Goal: Task Accomplishment & Management: Manage account settings

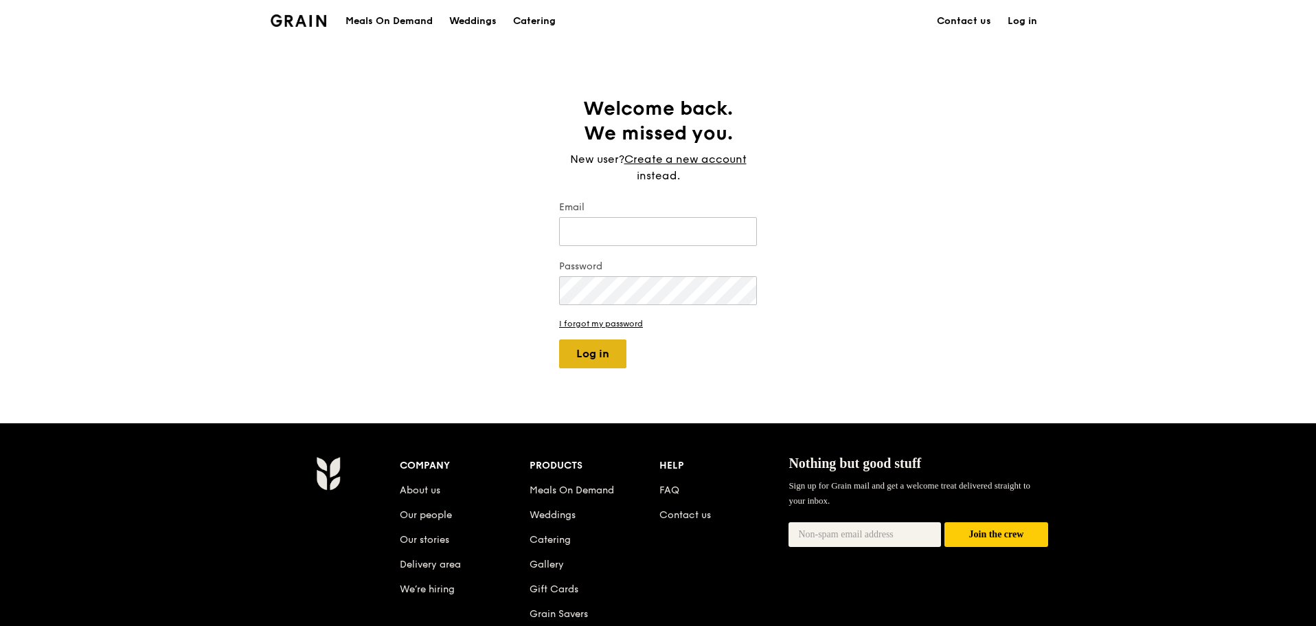
type input "[PERSON_NAME][EMAIL_ADDRESS][DOMAIN_NAME]"
click at [595, 366] on button "Log in" at bounding box center [592, 353] width 67 height 29
select select "100"
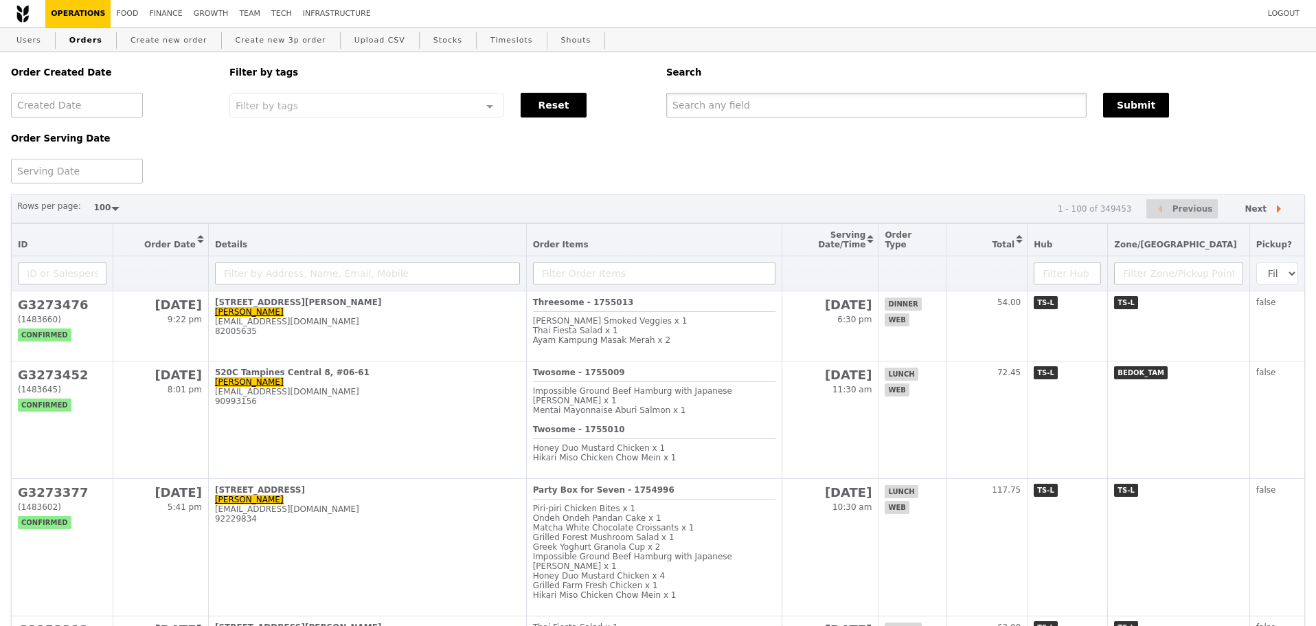
click at [729, 109] on input "text" at bounding box center [876, 105] width 420 height 25
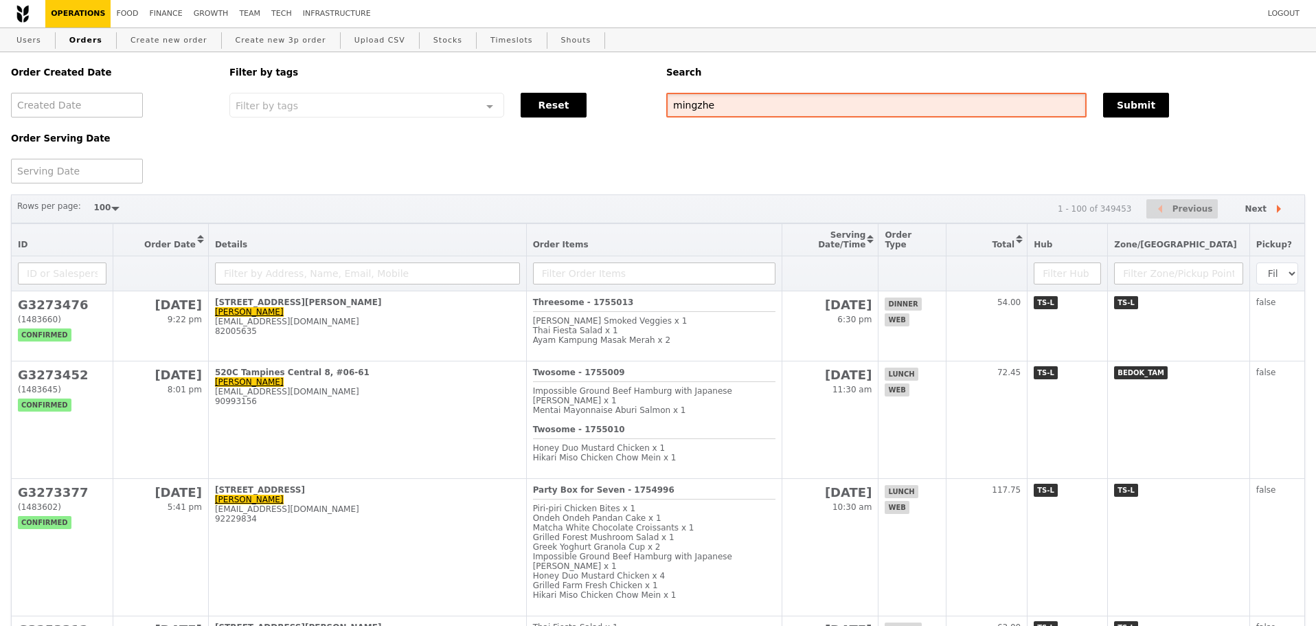
type input "mingzhe"
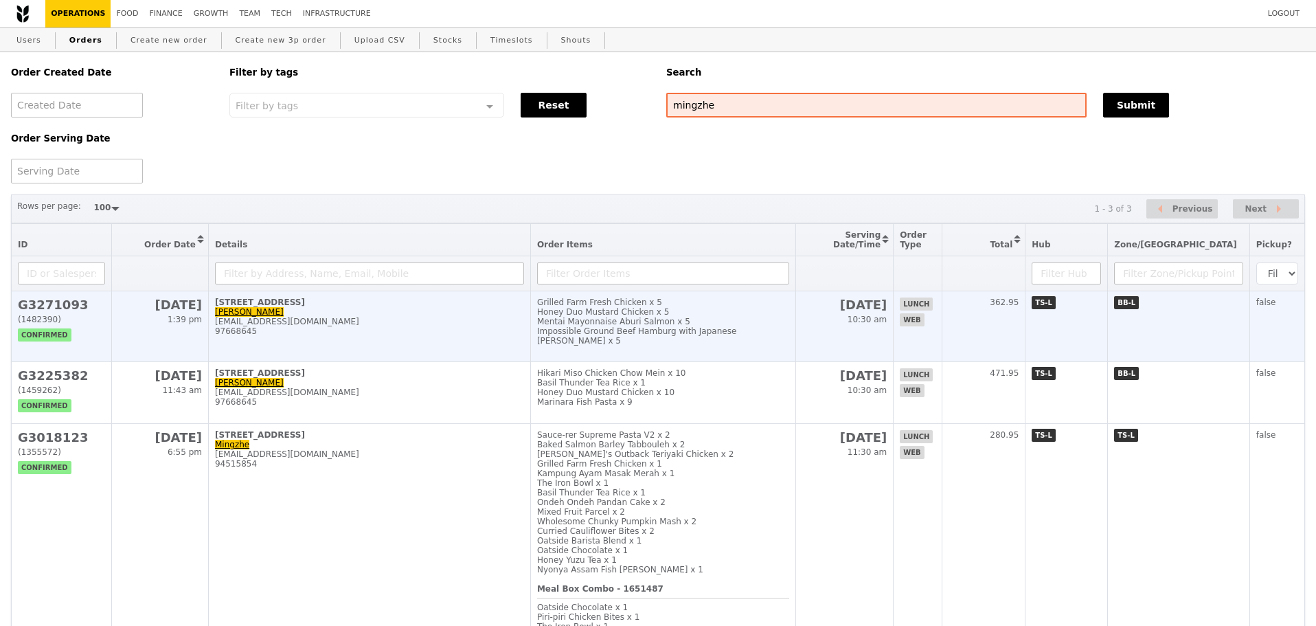
click at [635, 326] on div "Mentai Mayonnaise Aburi Salmon x 5" at bounding box center [663, 322] width 252 height 10
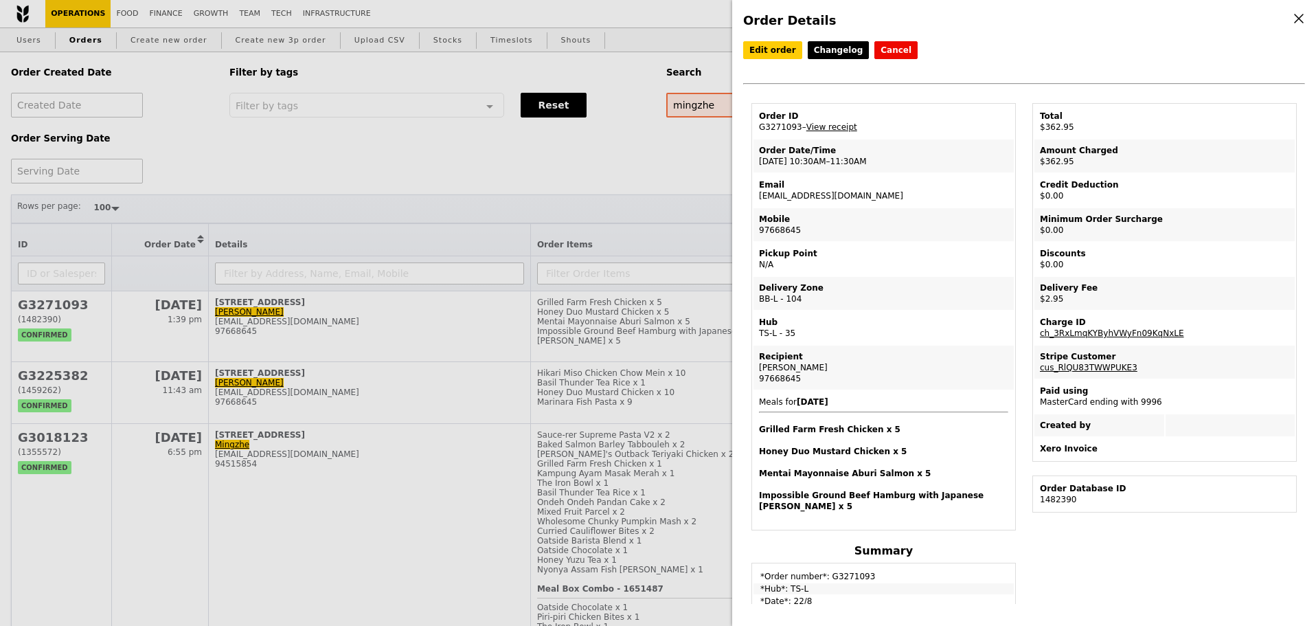
click at [947, 225] on div "Mobile" at bounding box center [883, 219] width 249 height 11
click at [776, 47] on link "Edit order" at bounding box center [772, 50] width 59 height 18
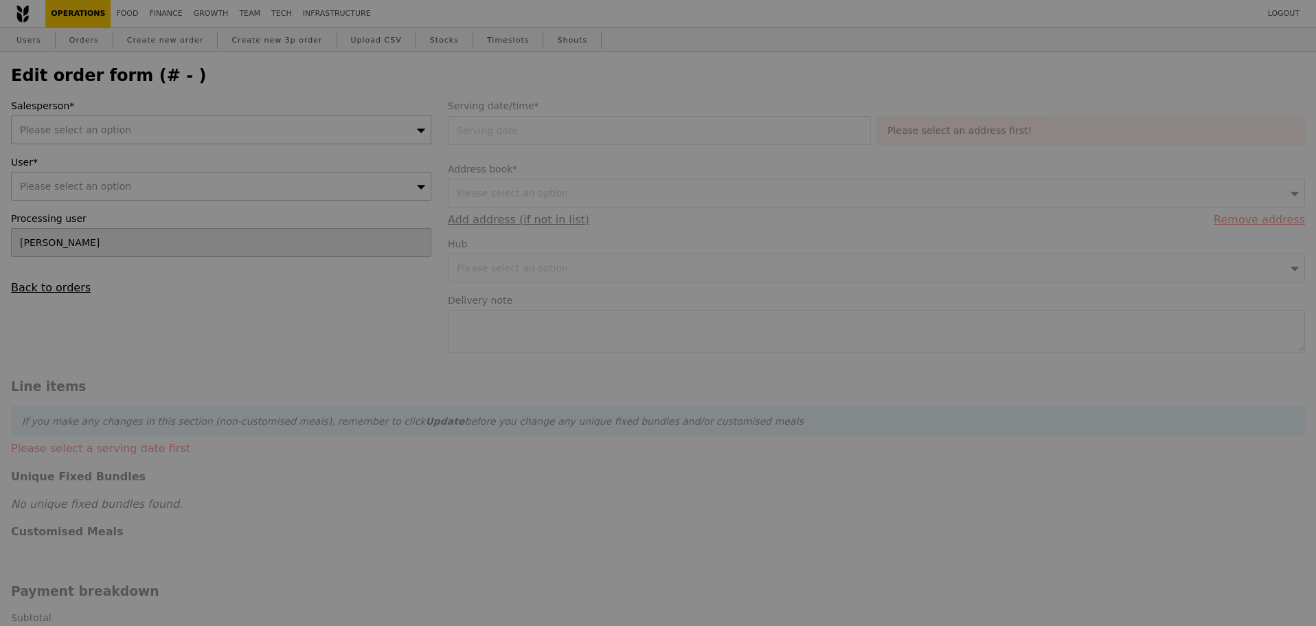
type input "[DATE]"
type textarea "Meet at [GEOGRAPHIC_DATA] Carpark."
type input "360.00"
type input "2.71"
type input "2.95"
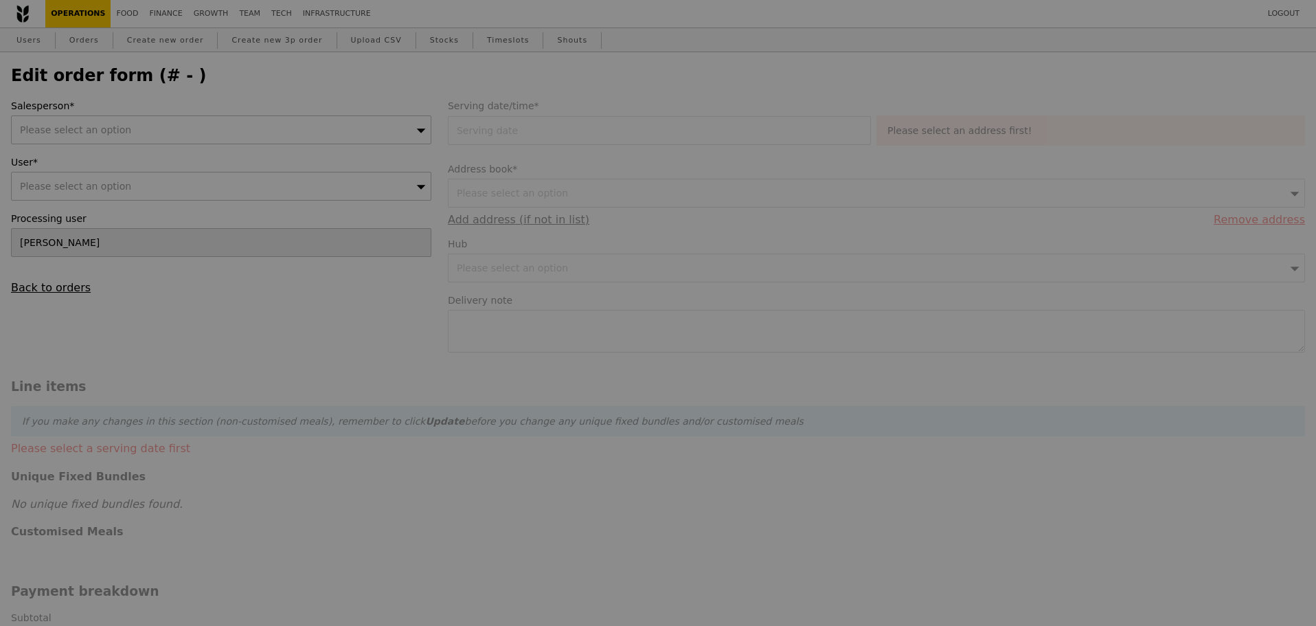
type input "362.95"
type input "Loading..."
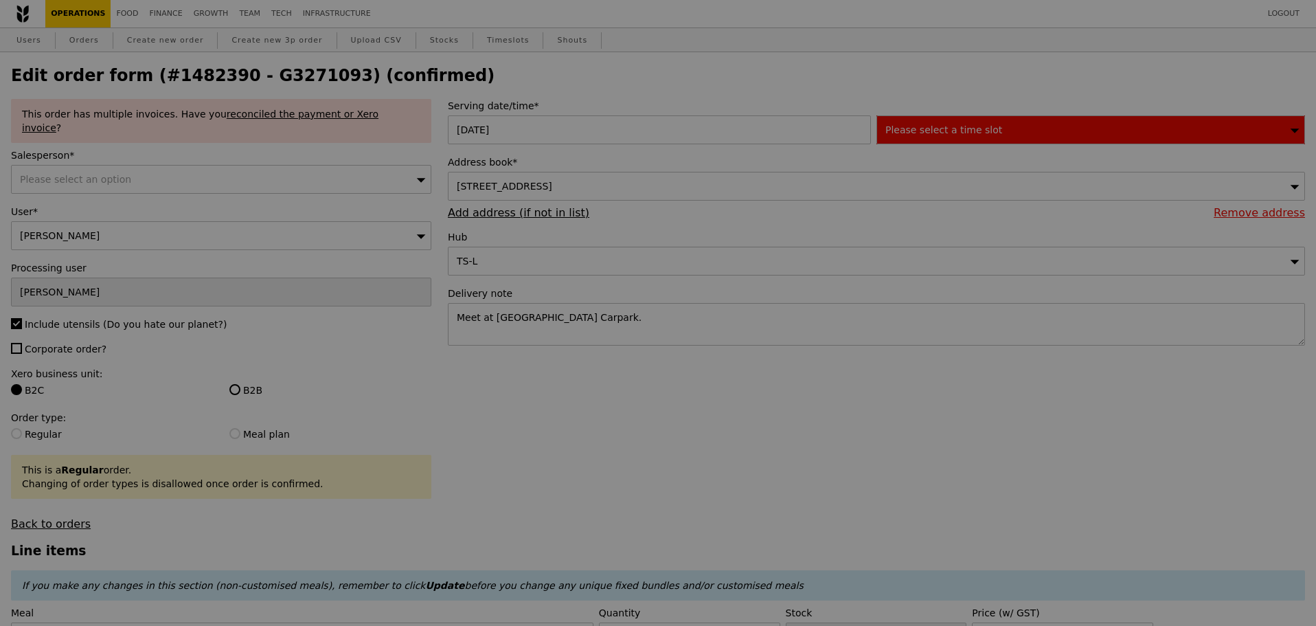
type input "473"
type input "476"
type input "494"
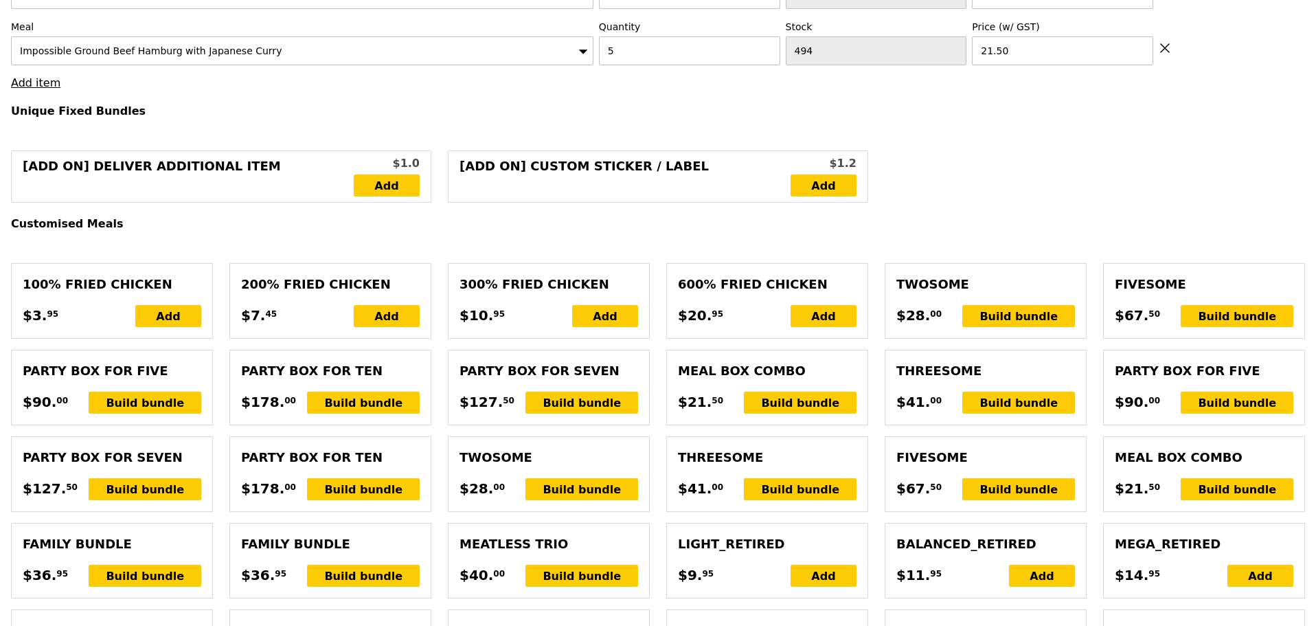
scroll to position [3224, 0]
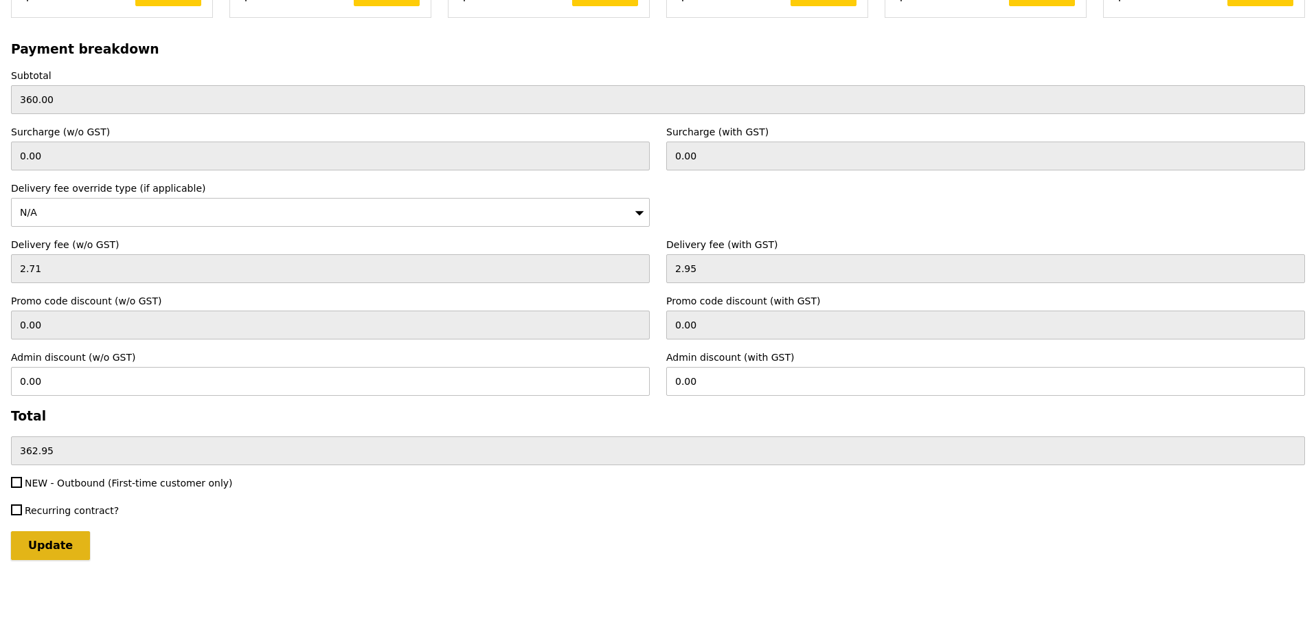
click at [63, 534] on input "Update" at bounding box center [50, 545] width 79 height 29
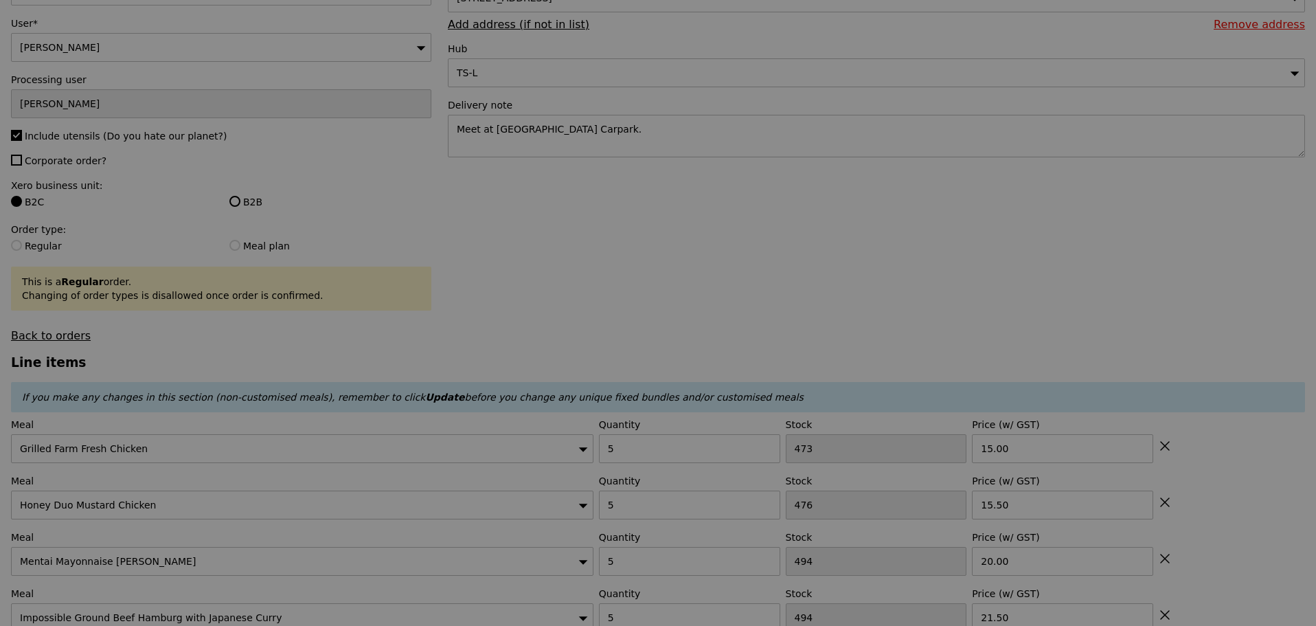
scroll to position [0, 0]
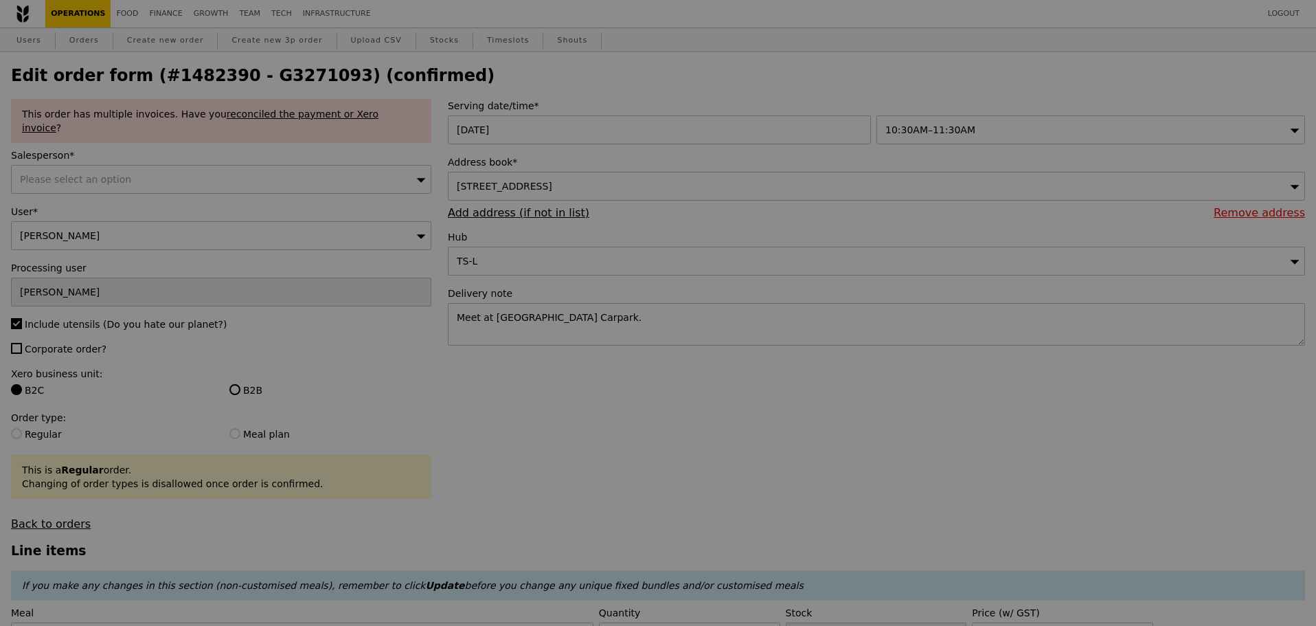
type input "Update"
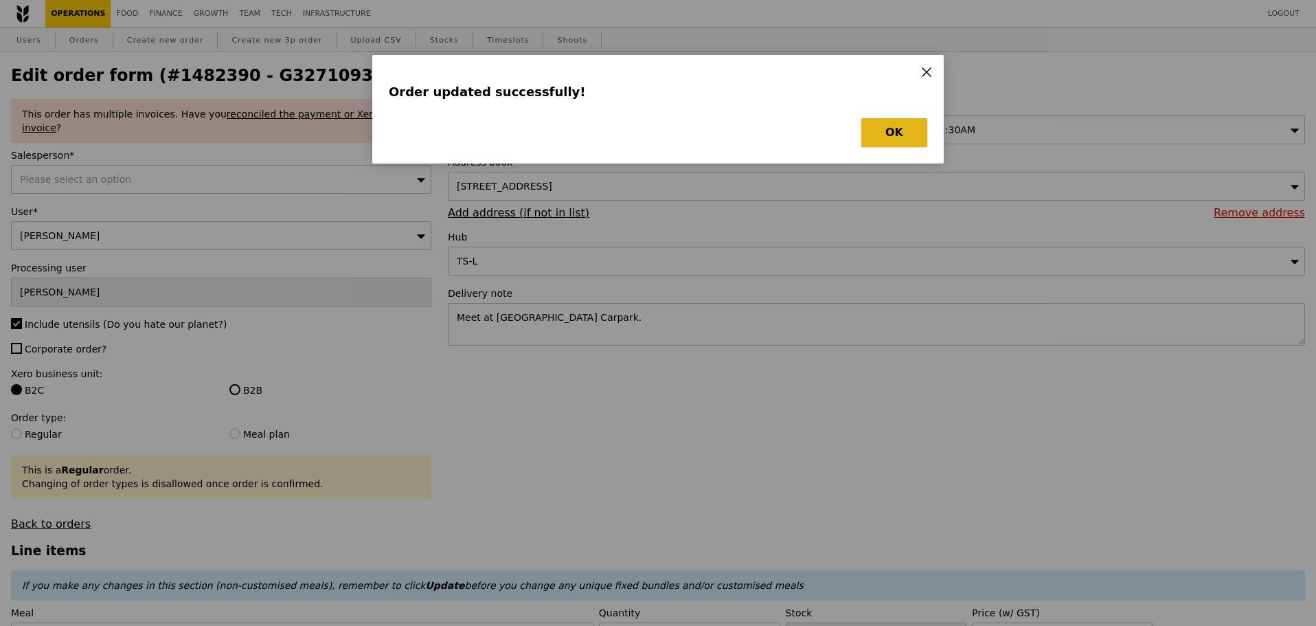
click at [914, 134] on button "OK" at bounding box center [894, 132] width 66 height 29
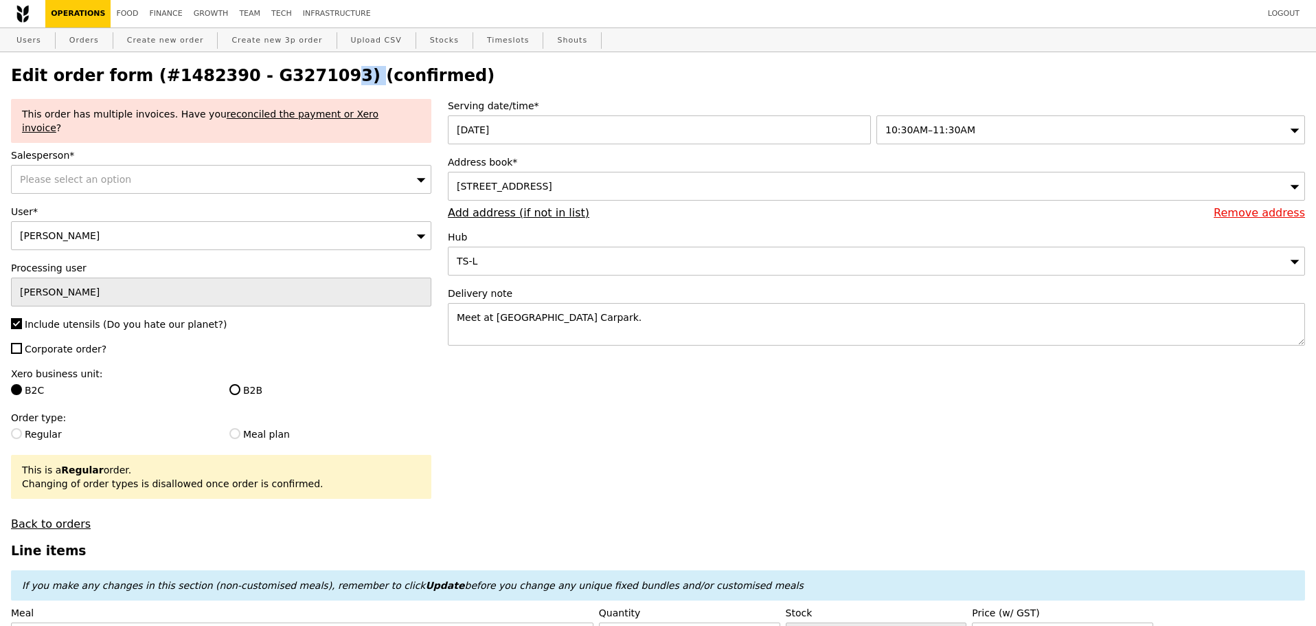
drag, startPoint x: 238, startPoint y: 76, endPoint x: 307, endPoint y: 80, distance: 69.5
click at [307, 80] on h2 "Edit order form (#1482390 - G3271093) (confirmed)" at bounding box center [658, 75] width 1294 height 19
copy h2 "G3271093"
click at [89, 36] on link "Orders" at bounding box center [84, 40] width 41 height 25
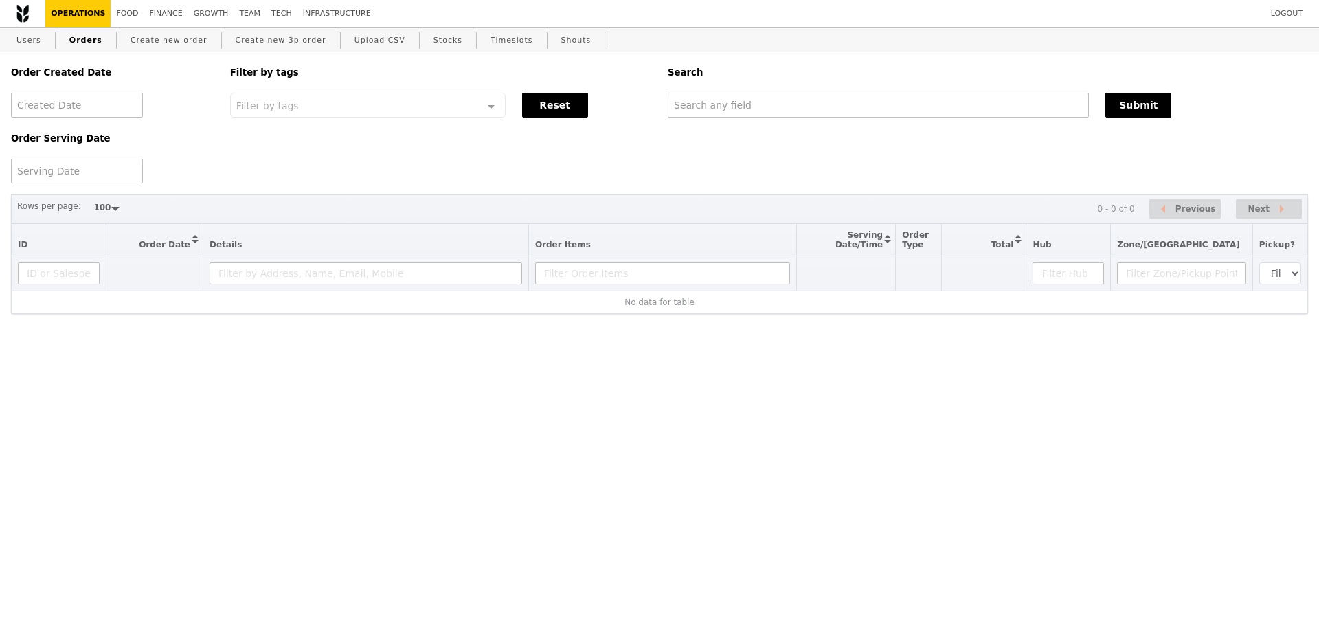
select select "100"
type input "G3271093"
click at [1136, 117] on button "Submit" at bounding box center [1138, 105] width 66 height 25
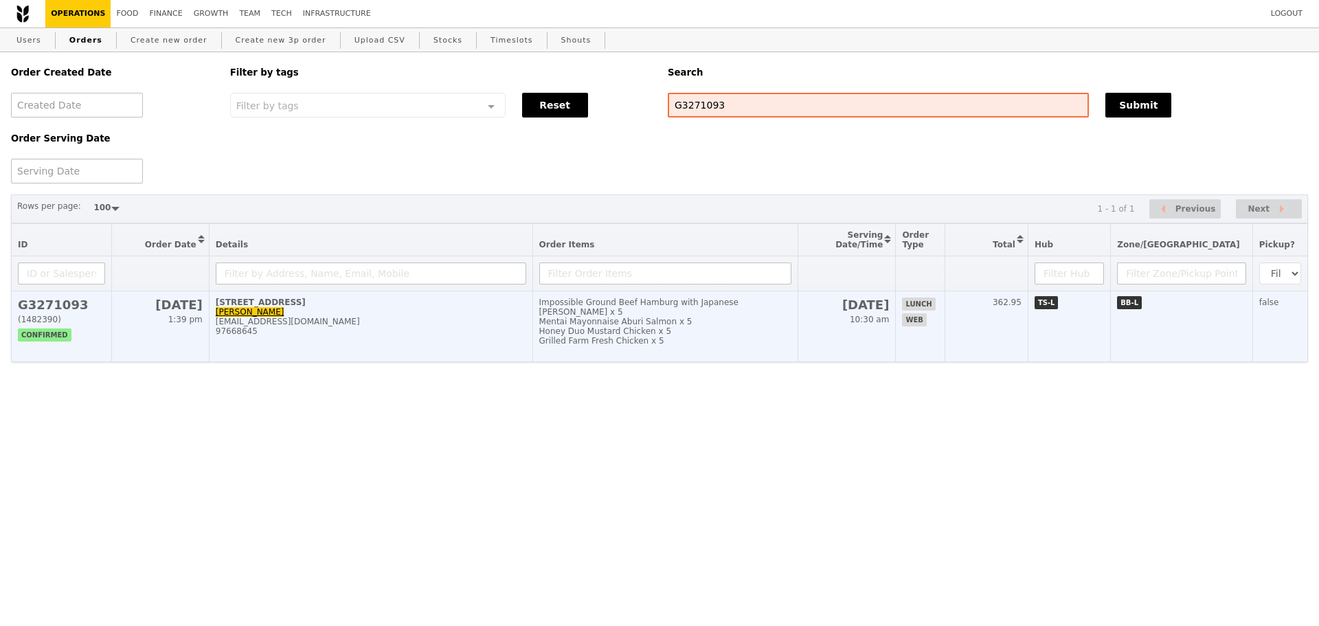
click at [389, 323] on td "18 Jurong Pier Road, #Ground Level-N.A MING ZHE lawmingzhe@hotmail.com 97668645" at bounding box center [371, 326] width 324 height 71
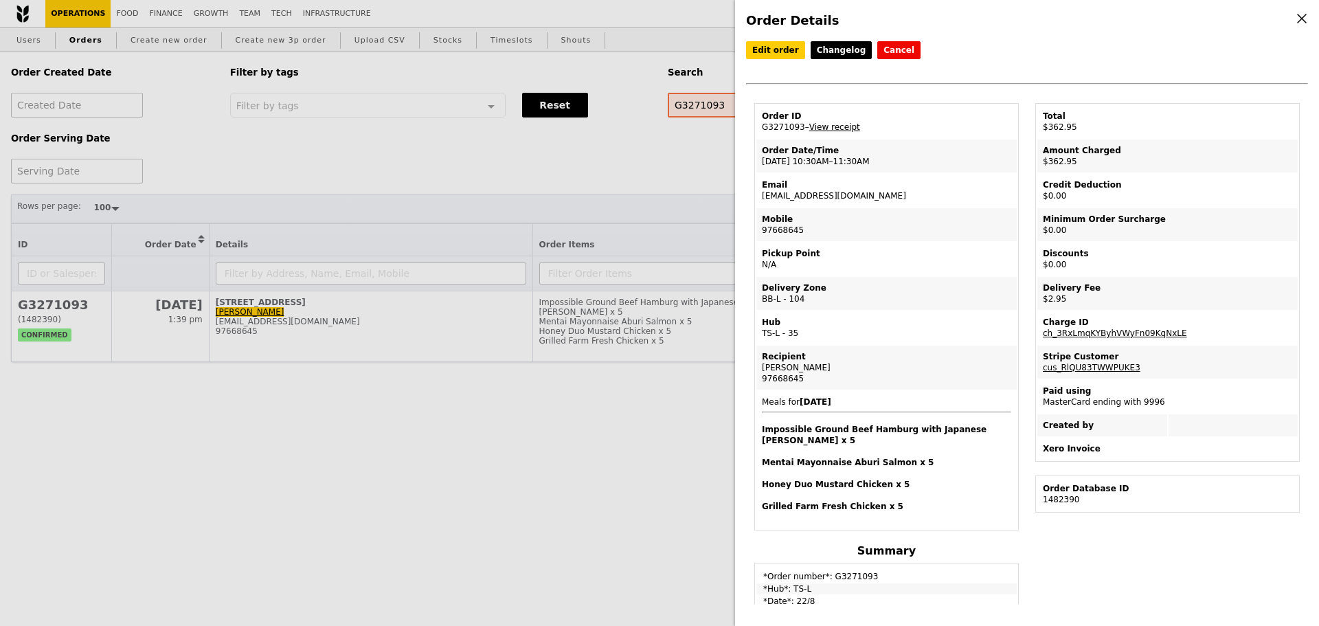
click at [818, 126] on link "View receipt" at bounding box center [834, 127] width 51 height 10
click at [872, 246] on td "Pickup Point N/A" at bounding box center [886, 258] width 260 height 33
click at [770, 47] on link "Edit order" at bounding box center [775, 50] width 59 height 18
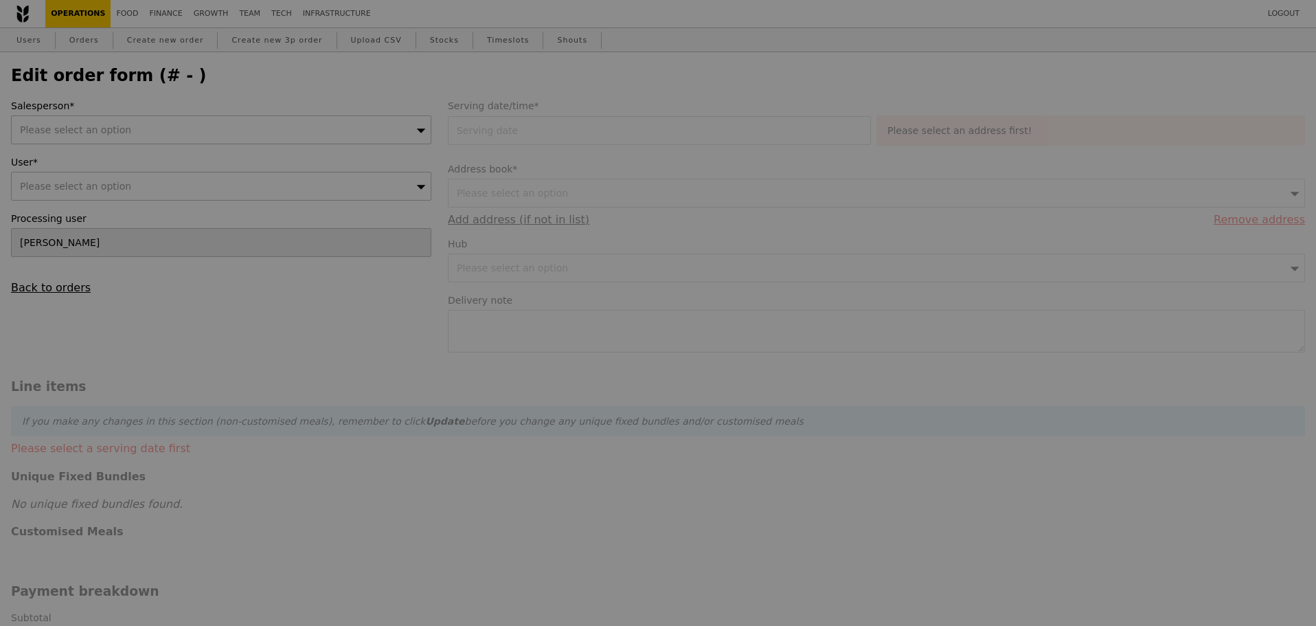
type input "[DATE]"
type textarea "Meet at [GEOGRAPHIC_DATA] Carpark."
type input "360.00"
type input "2.71"
type input "2.95"
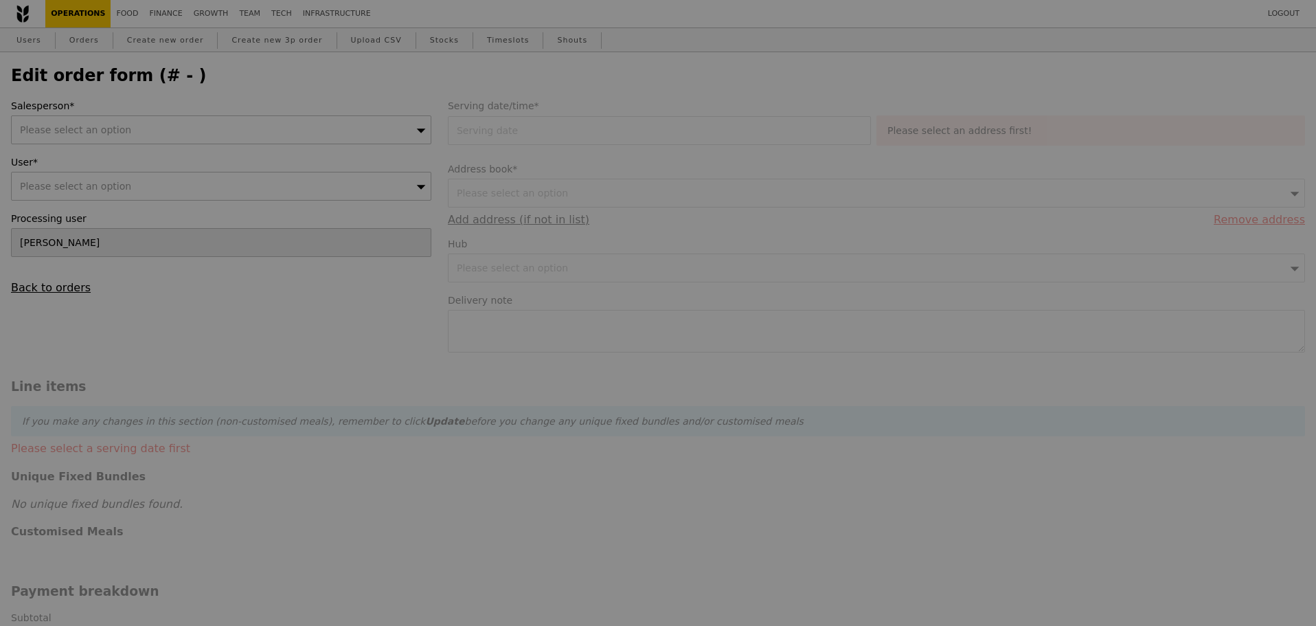
type input "362.95"
type input "Loading..."
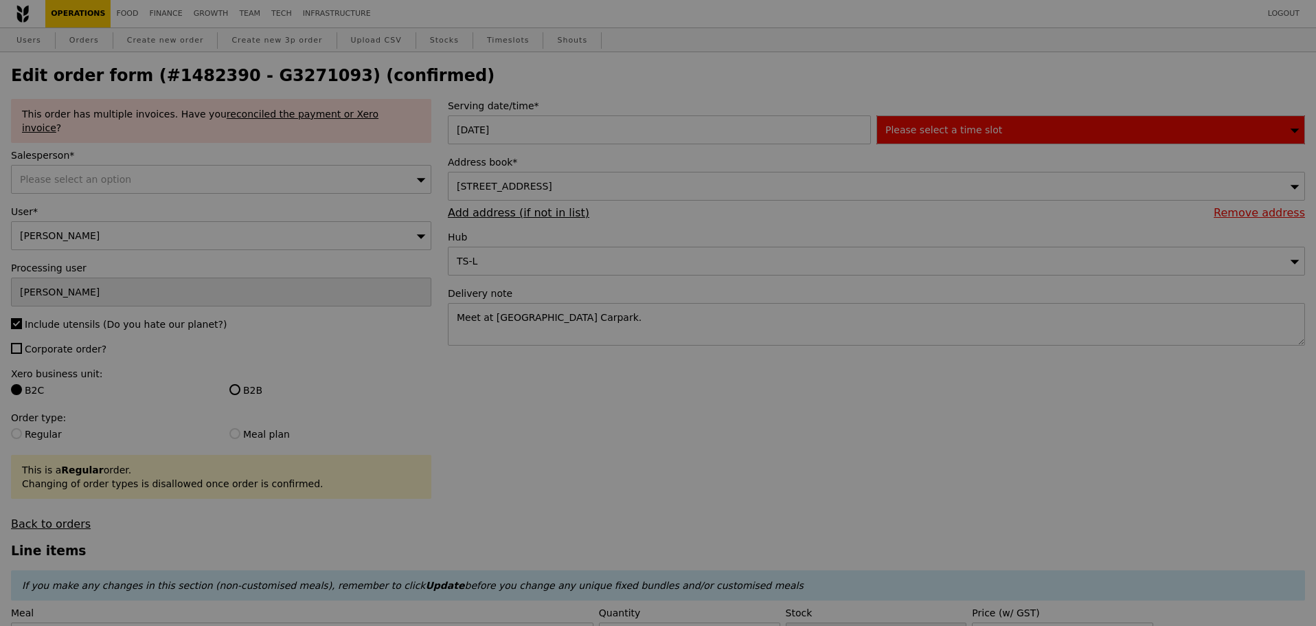
type input "494"
type input "476"
type input "473"
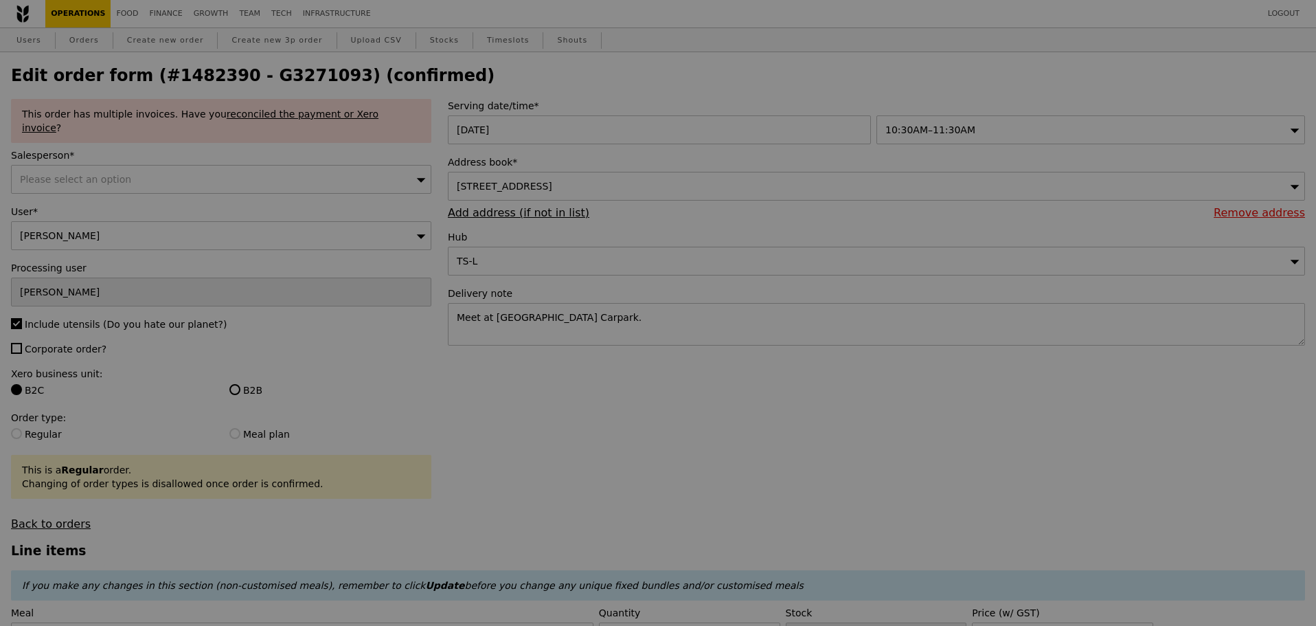
type input "Update"
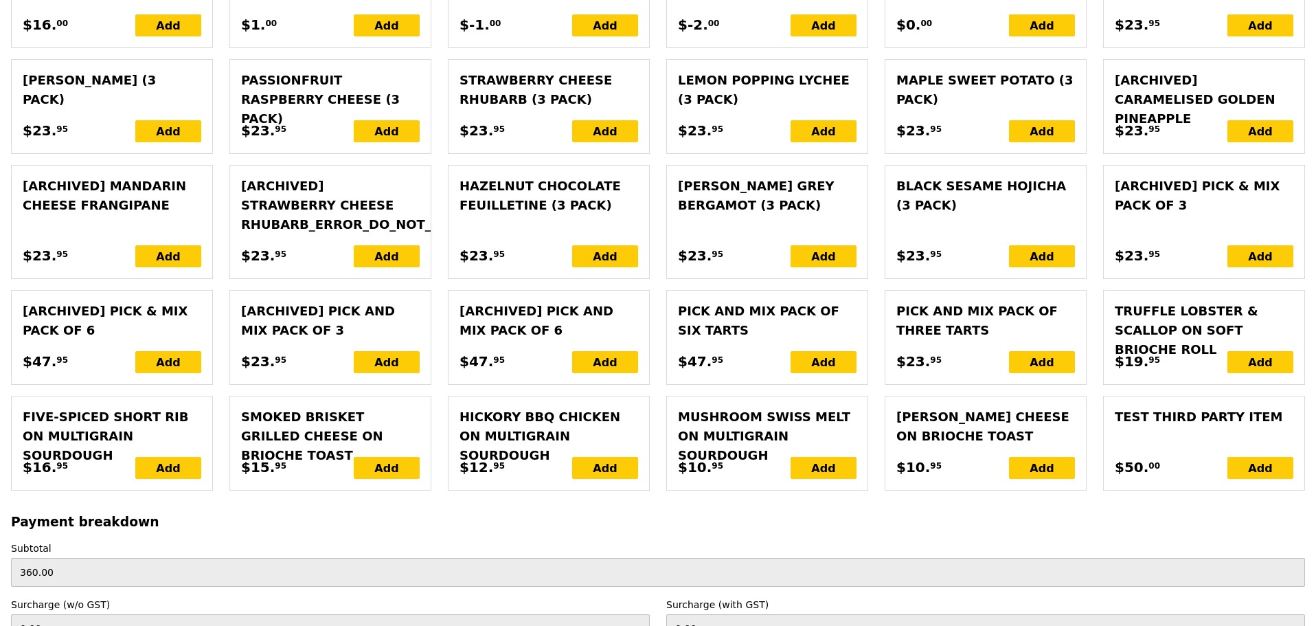
scroll to position [3224, 0]
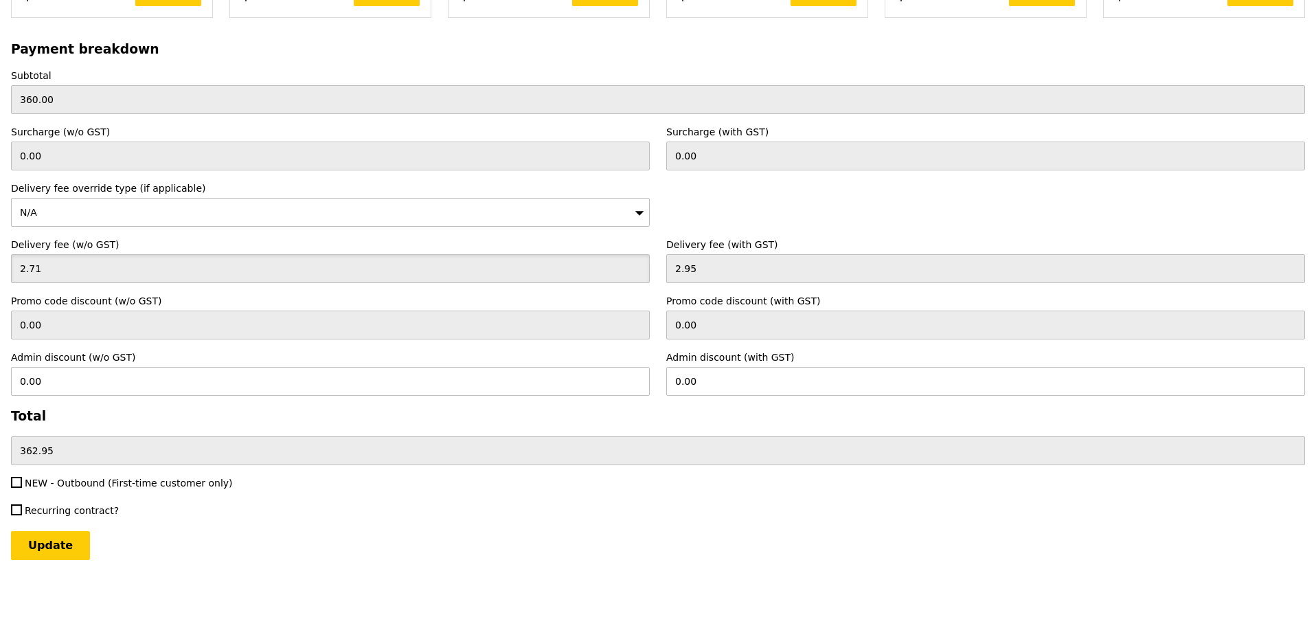
click at [94, 271] on input "2.71" at bounding box center [330, 268] width 639 height 29
click at [679, 264] on input "2.95" at bounding box center [985, 268] width 639 height 29
click at [316, 203] on div "N/A" at bounding box center [330, 212] width 639 height 29
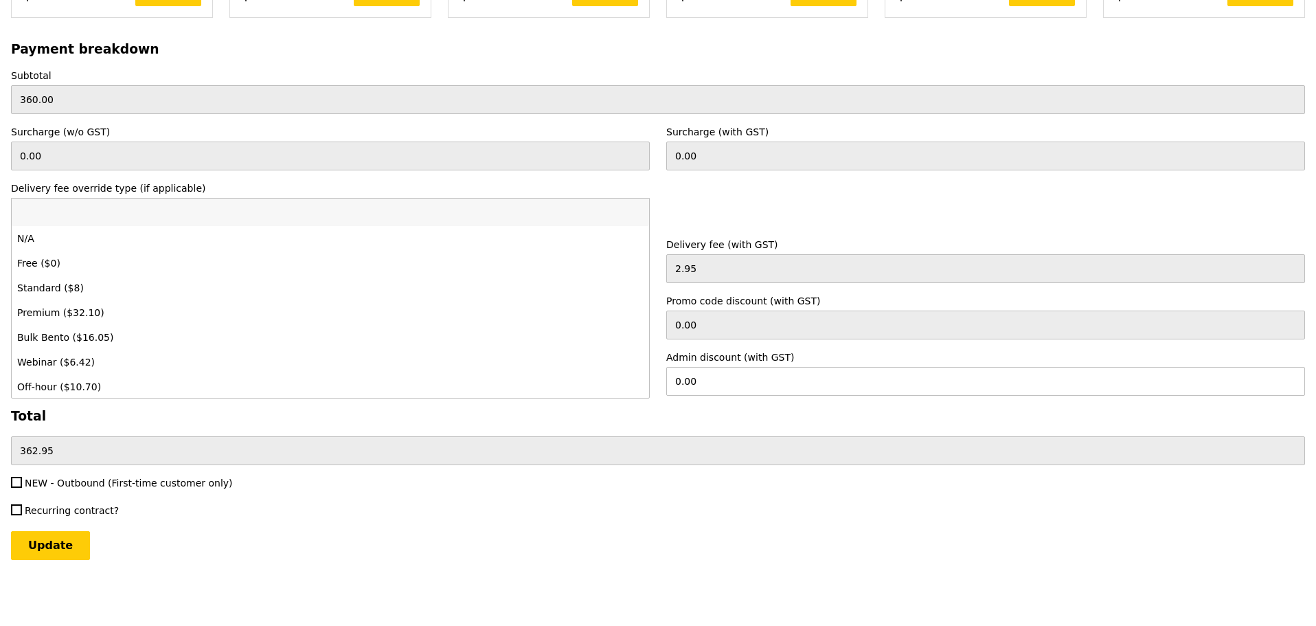
click at [766, 206] on div "Delivery fee override type (if applicable) N/A N/A Free ($0) Standard ($8) Prem…" at bounding box center [658, 203] width 1311 height 45
